Goal: Find specific page/section: Find specific page/section

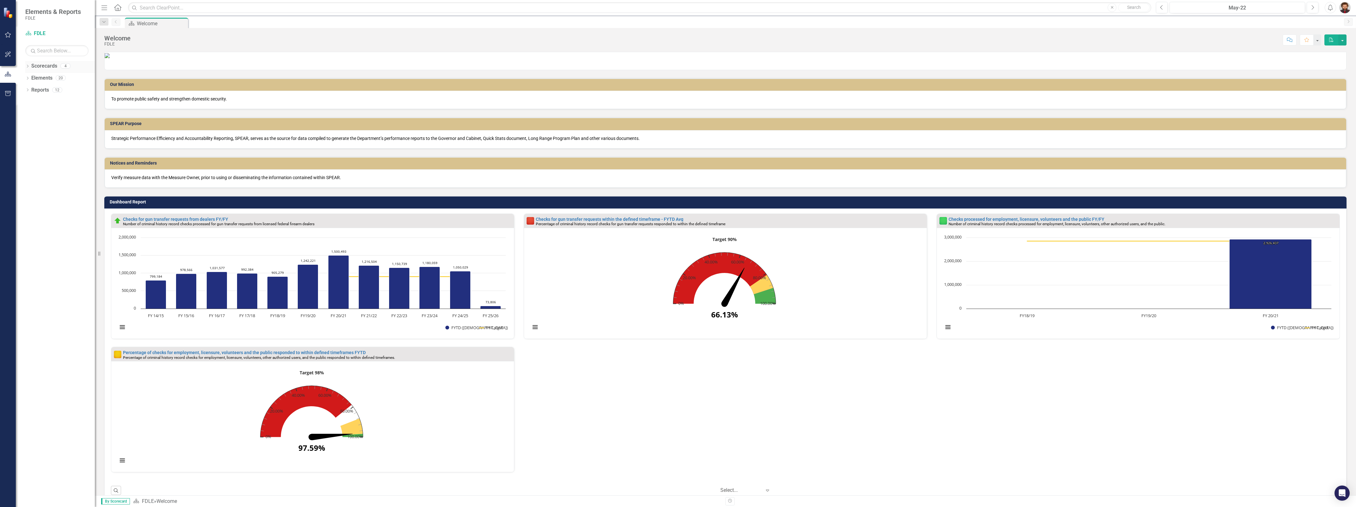
click at [28, 67] on icon "Dropdown" at bounding box center [27, 66] width 4 height 3
click at [60, 112] on link "Criminal Justice Information Services" at bounding box center [65, 113] width 60 height 7
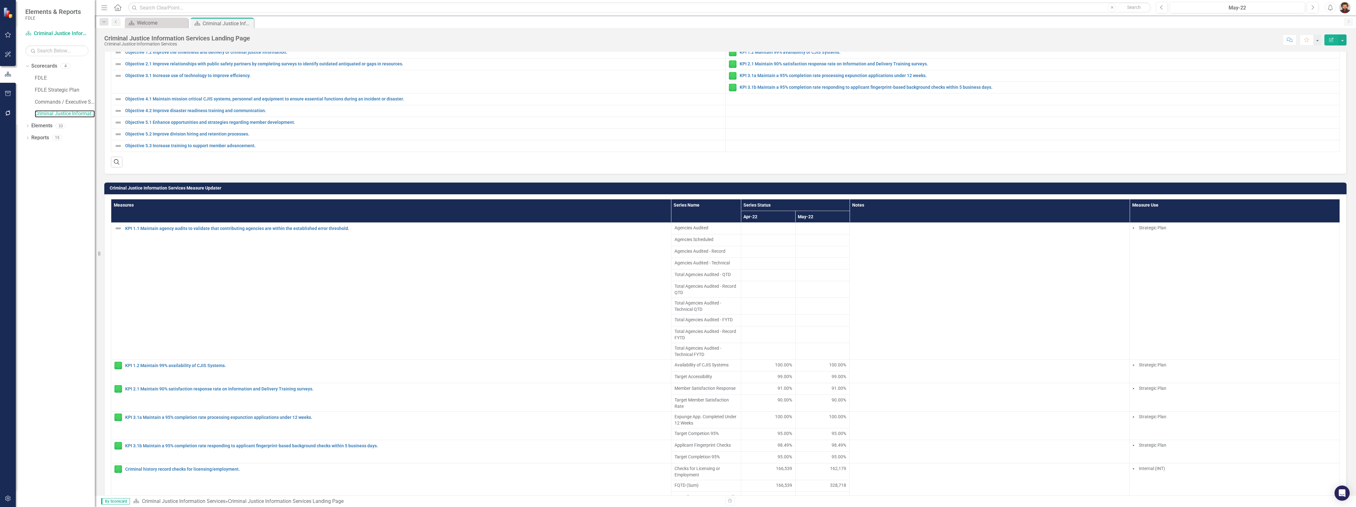
scroll to position [195, 0]
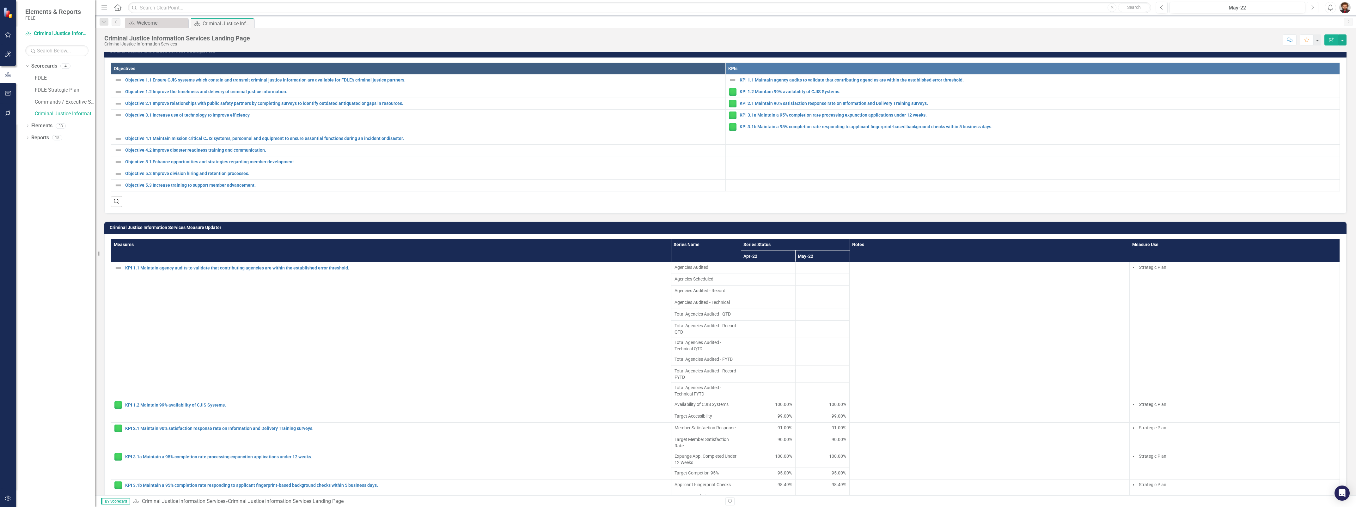
click at [1312, 4] on button "Next" at bounding box center [1313, 7] width 12 height 11
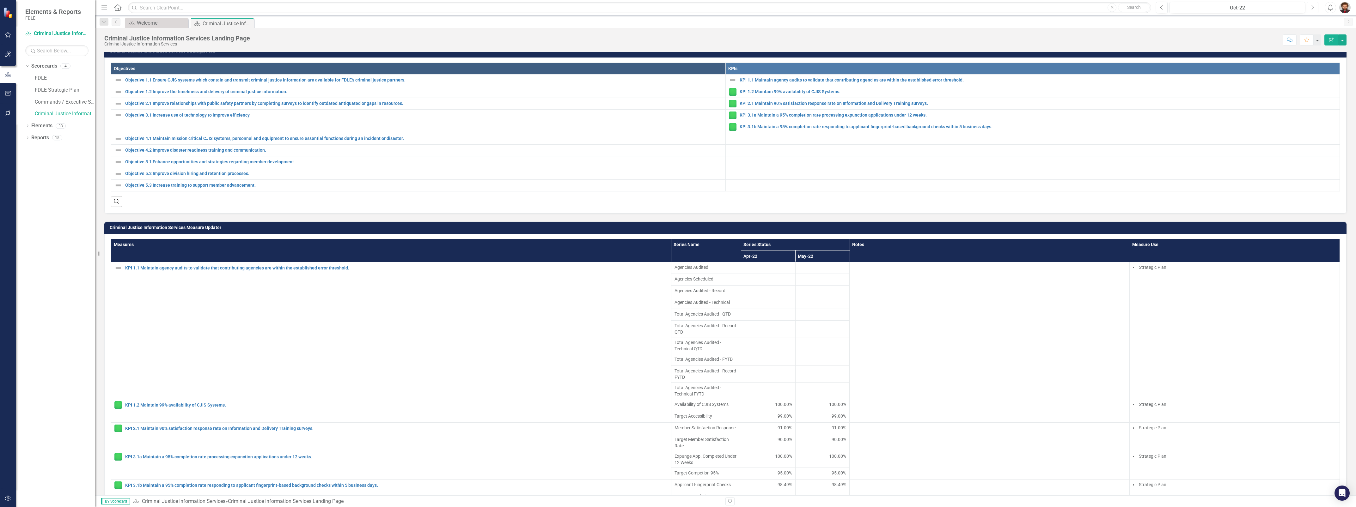
click at [1312, 4] on button "Next" at bounding box center [1313, 7] width 12 height 11
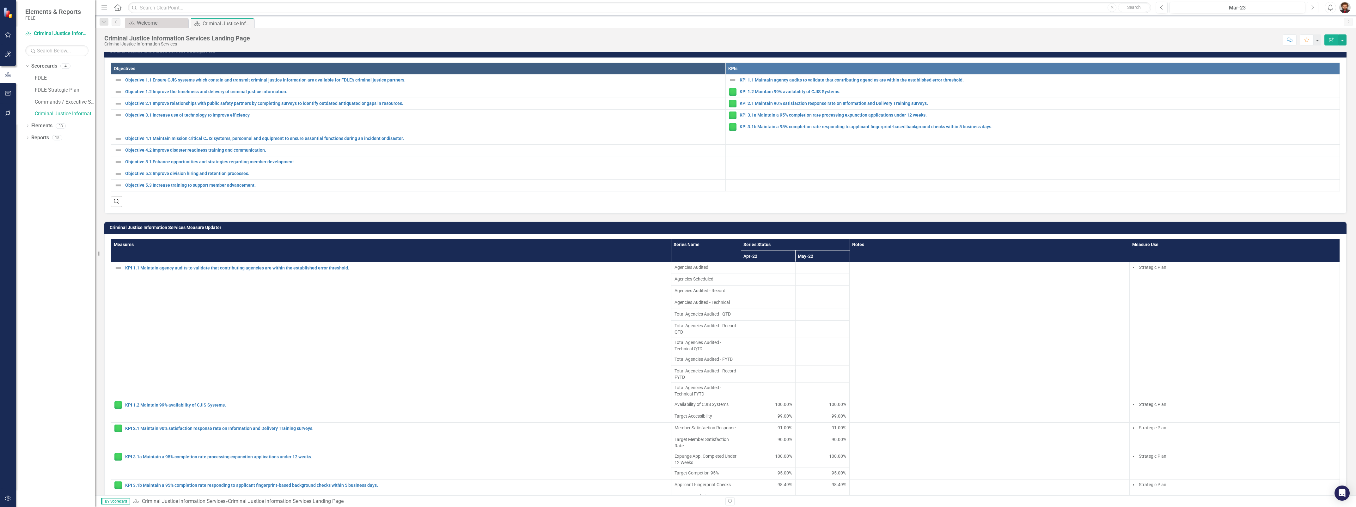
click at [1312, 4] on button "Next" at bounding box center [1313, 7] width 12 height 11
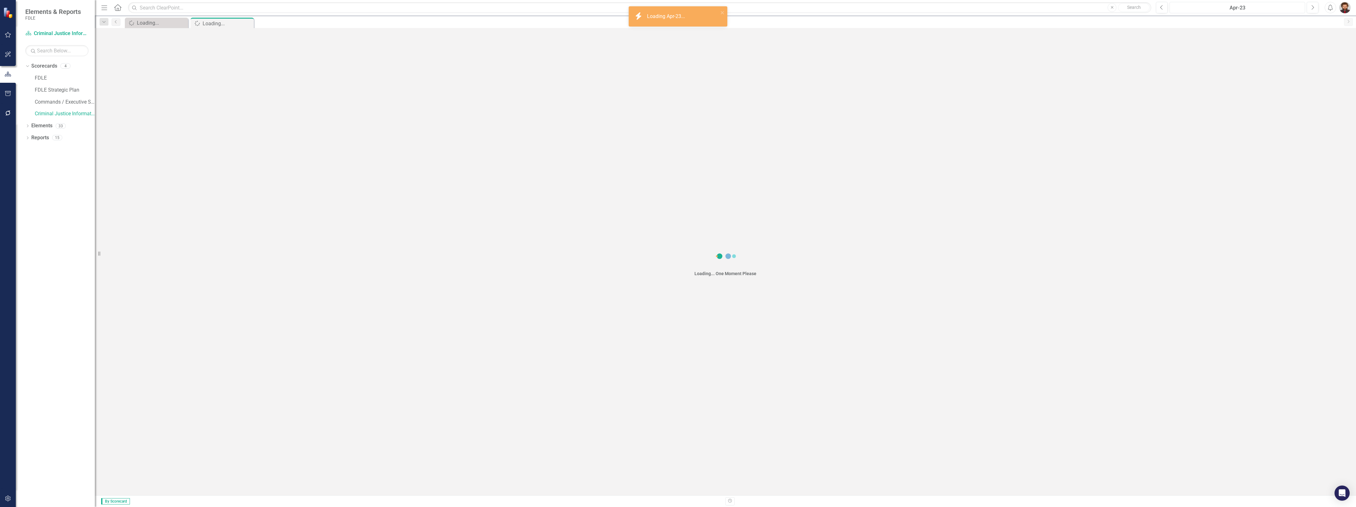
click at [1292, 10] on div "Apr-23" at bounding box center [1237, 8] width 131 height 8
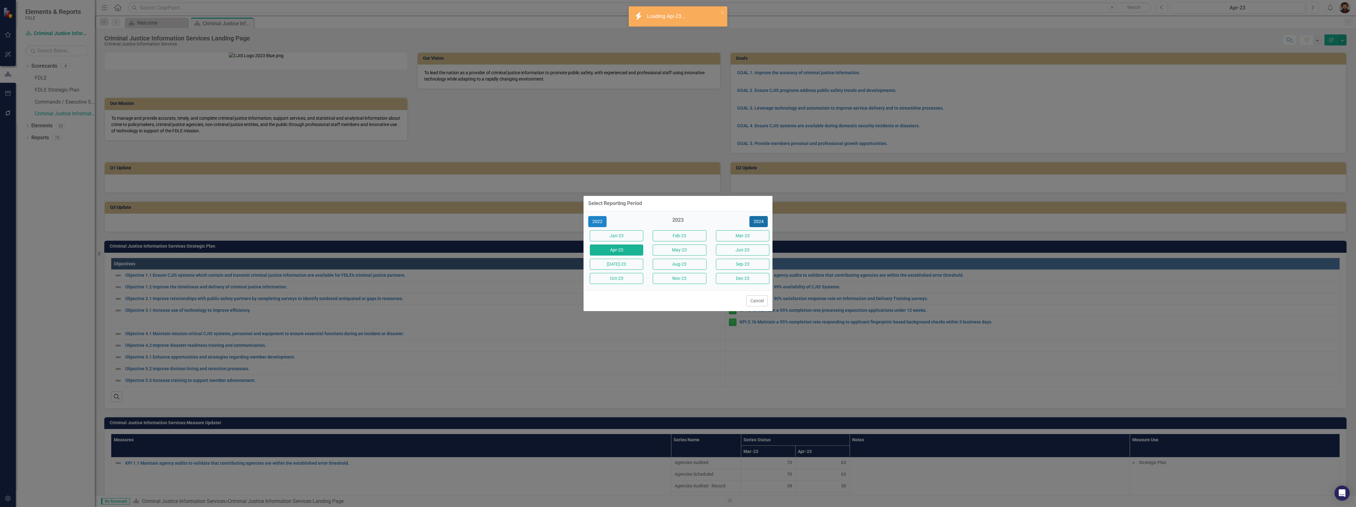
click at [759, 222] on button "2024" at bounding box center [759, 221] width 18 height 11
click at [761, 222] on button "2025" at bounding box center [759, 221] width 18 height 11
click at [669, 263] on button "Aug-25" at bounding box center [679, 264] width 53 height 11
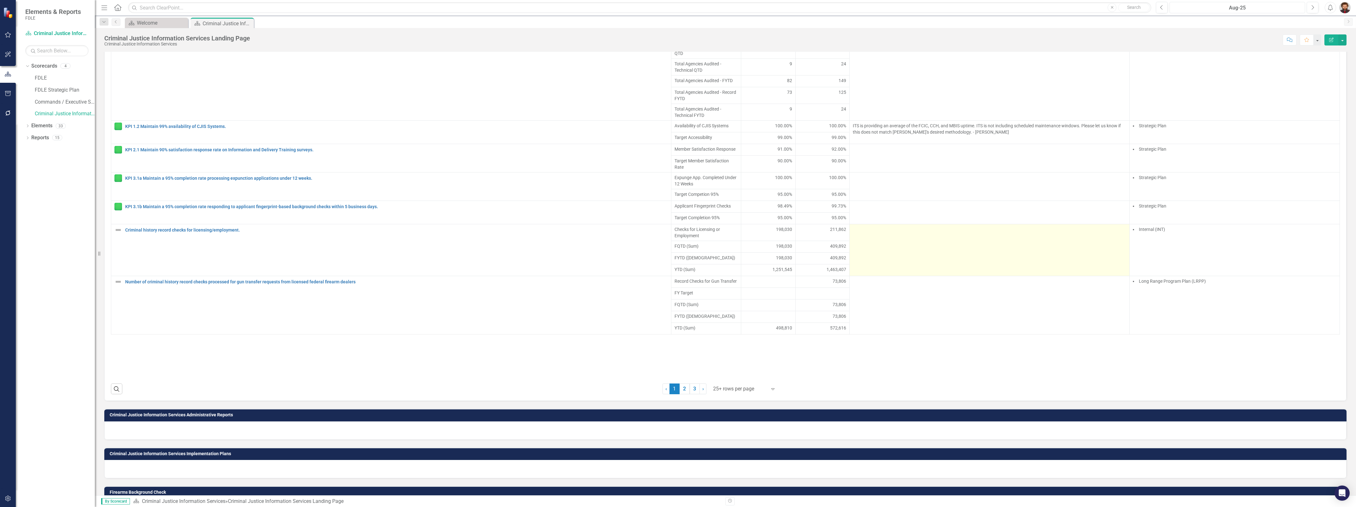
scroll to position [514, 0]
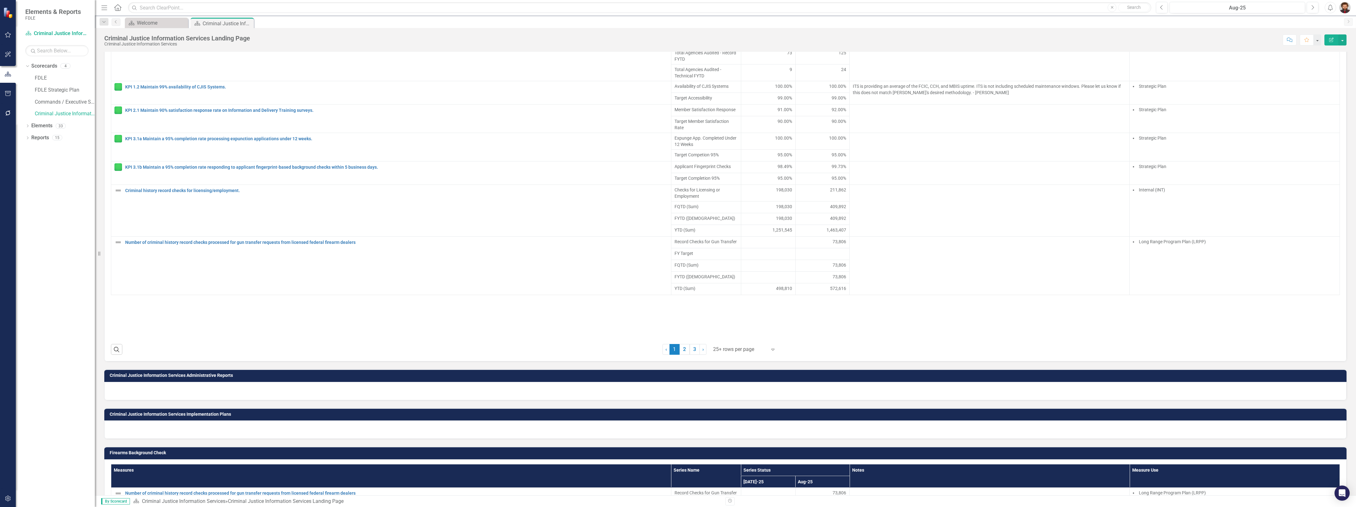
click at [736, 354] on div at bounding box center [740, 350] width 54 height 9
click at [747, 377] on div "Display All Rows" at bounding box center [743, 375] width 59 height 7
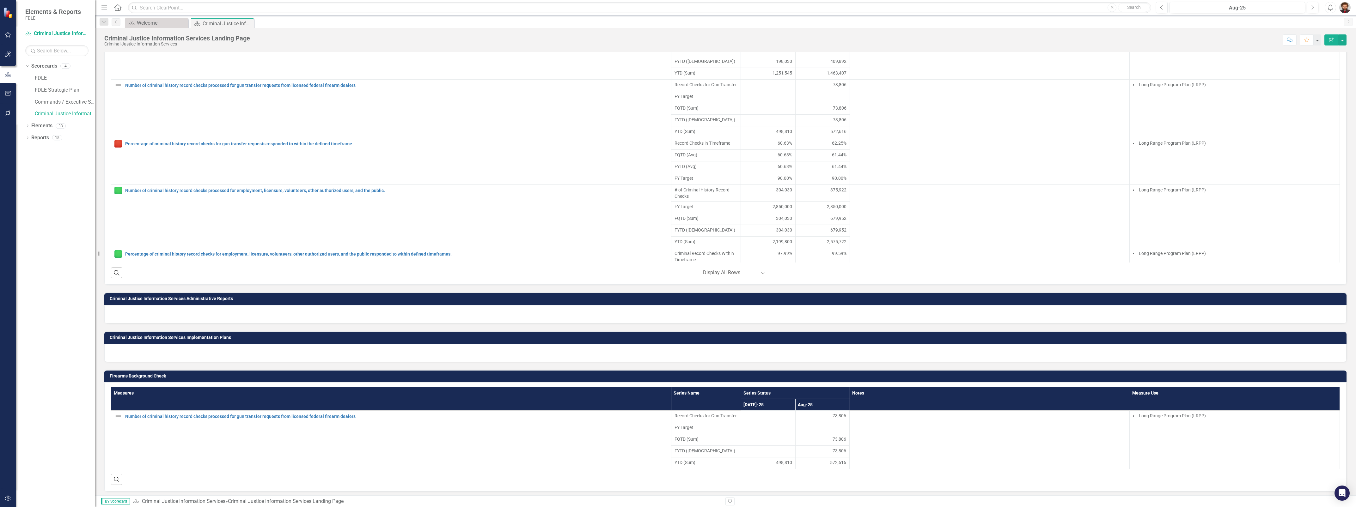
scroll to position [592, 0]
